Goal: Task Accomplishment & Management: Use online tool/utility

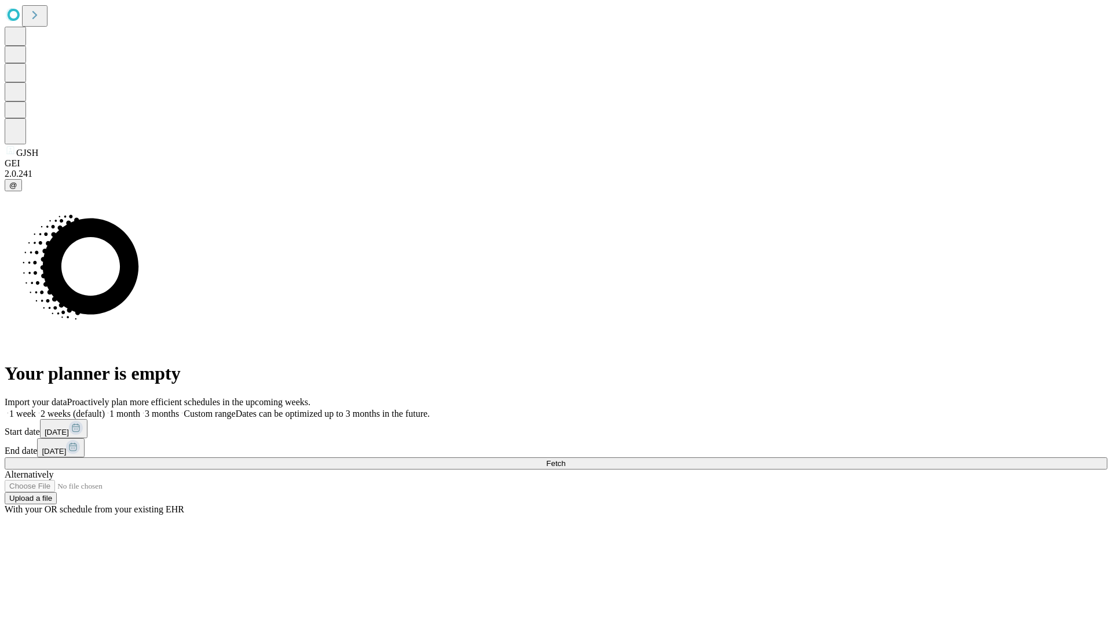
click at [565, 459] on span "Fetch" at bounding box center [555, 463] width 19 height 9
